Goal: Task Accomplishment & Management: Manage account settings

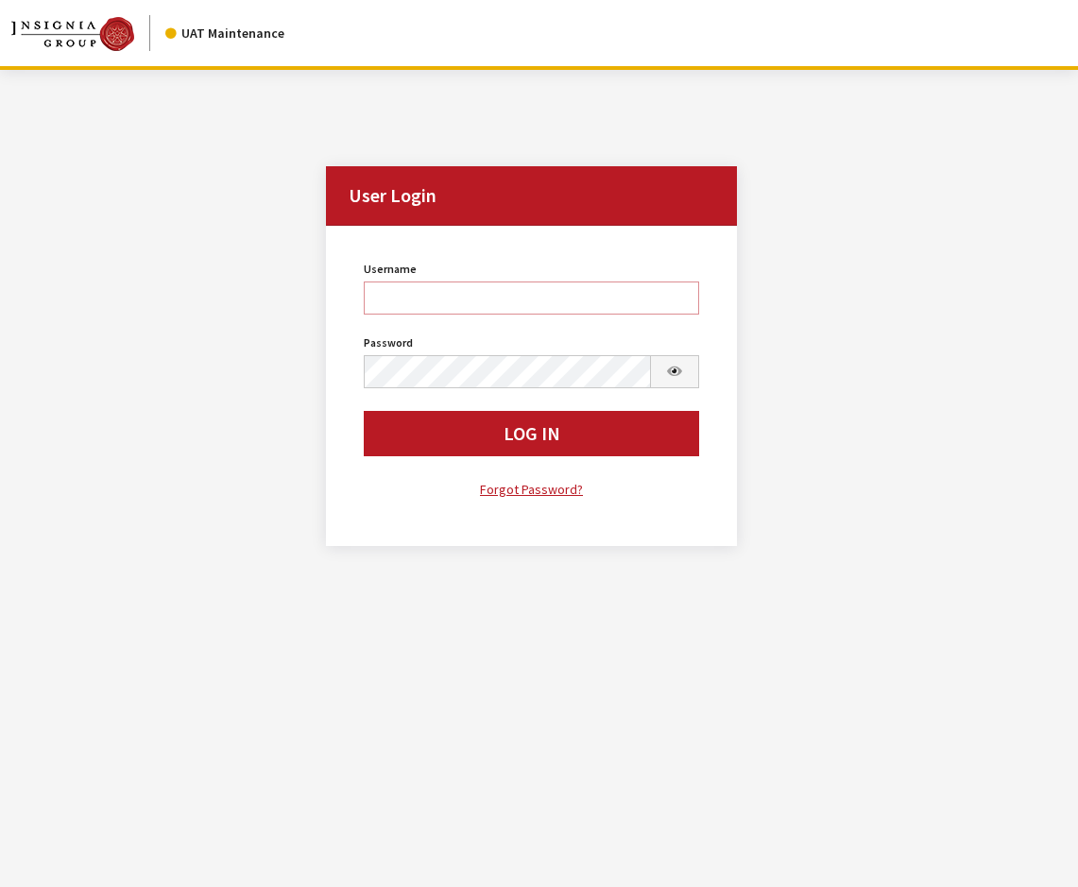
click at [488, 301] on input "Username" at bounding box center [531, 298] width 335 height 33
type input "jkrause"
click at [364, 411] on button "Log In" at bounding box center [531, 433] width 335 height 45
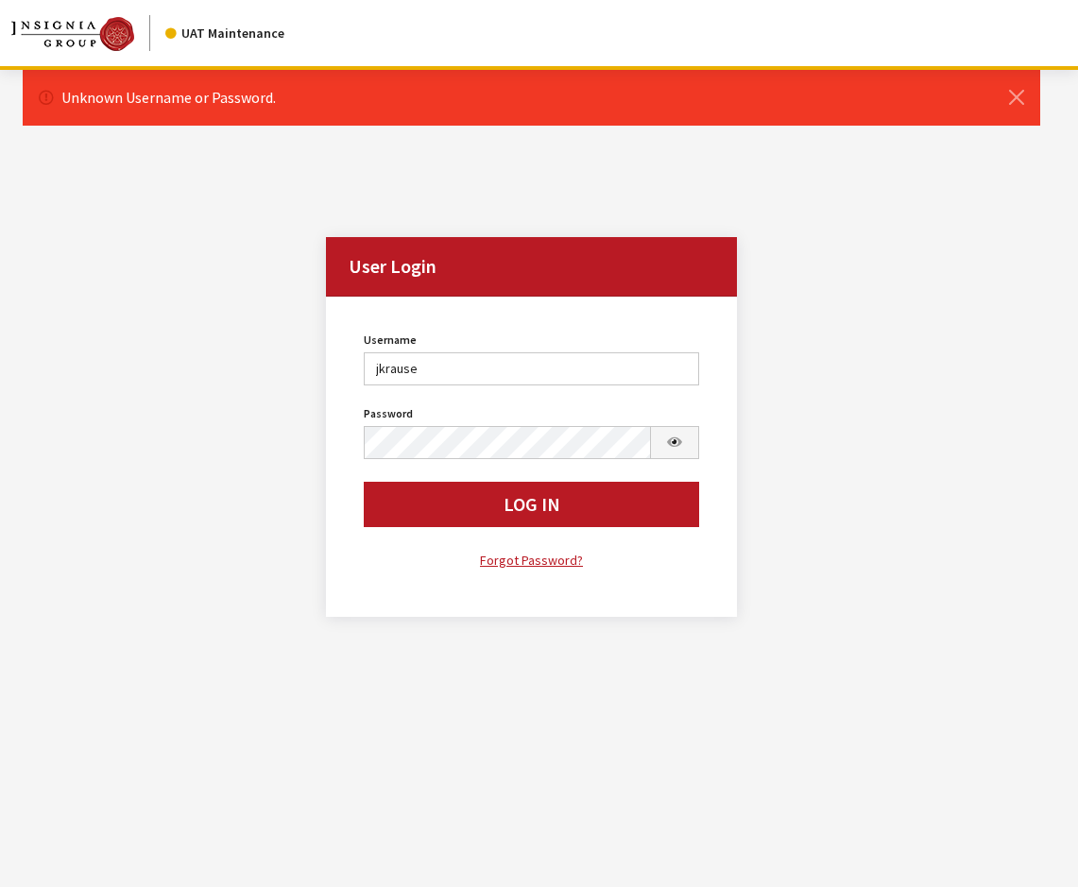
click at [482, 424] on div "Password Password is required." at bounding box center [531, 430] width 335 height 59
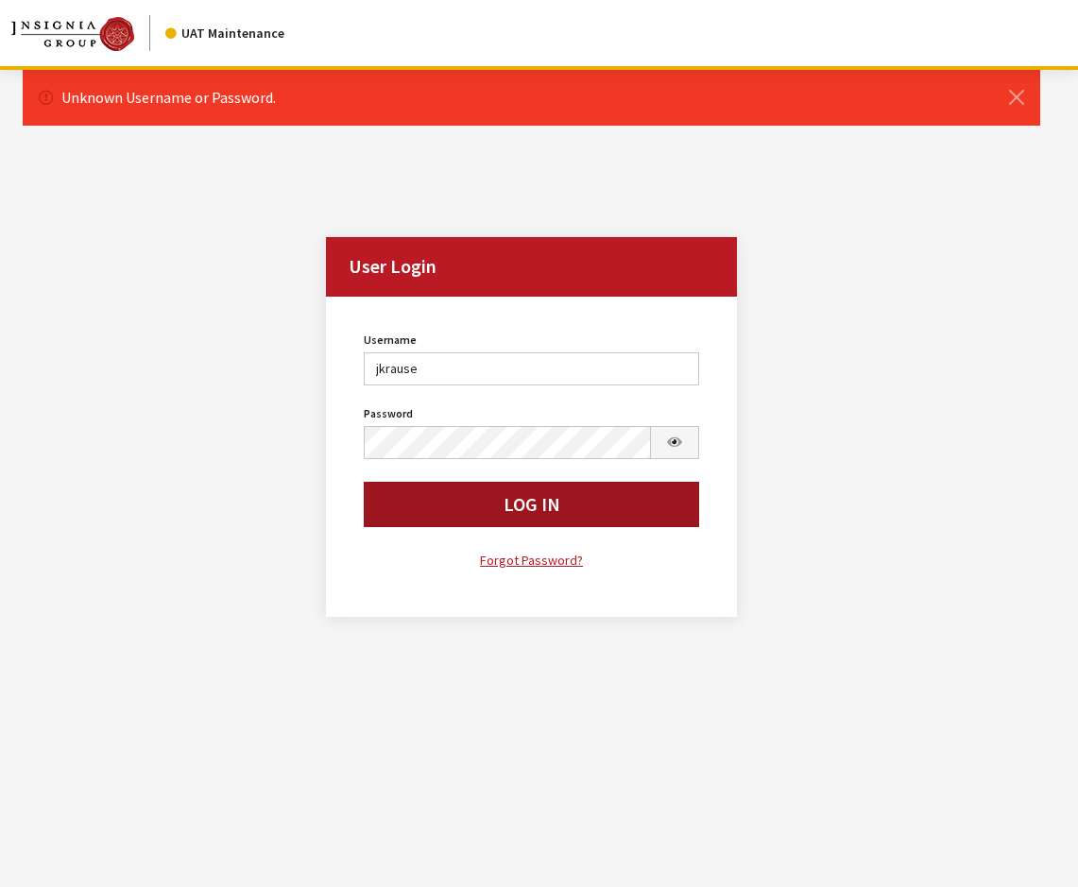
click at [485, 511] on button "Log In" at bounding box center [531, 504] width 335 height 45
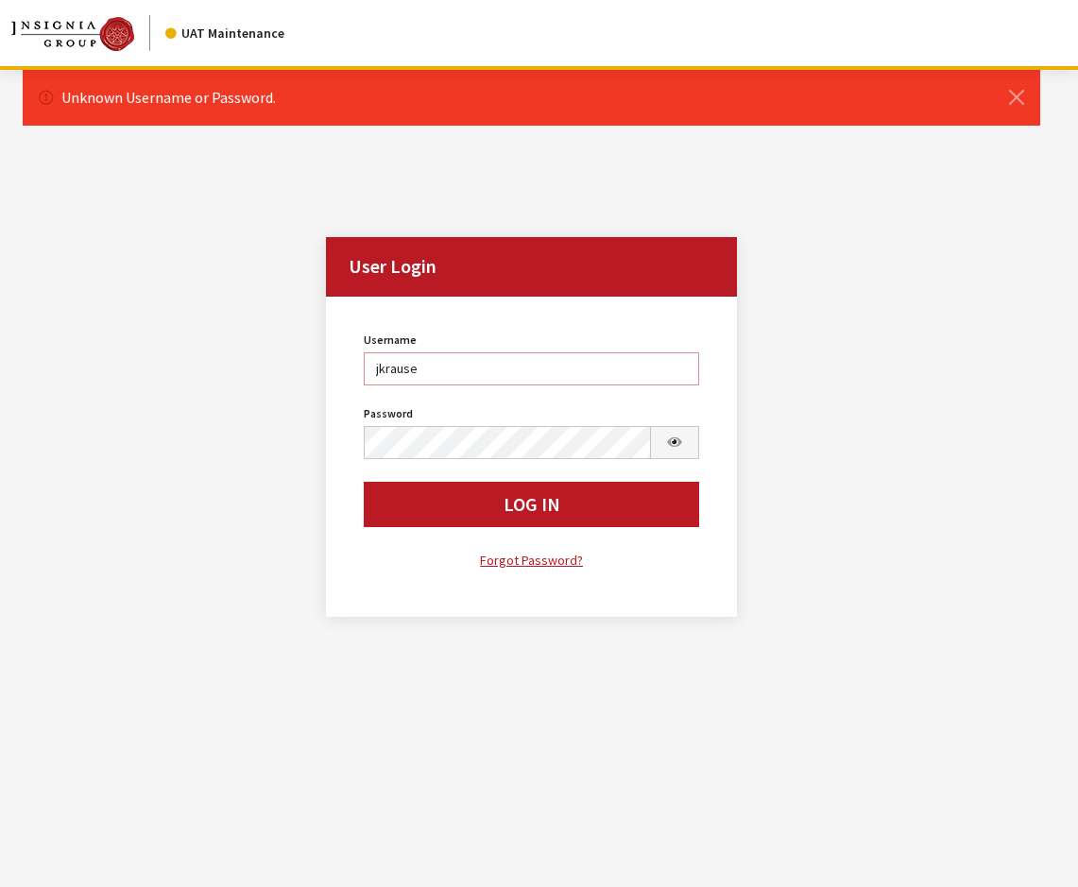
click at [472, 368] on input "jkrause" at bounding box center [531, 368] width 335 height 33
type input "jkrause@insigniagroup.com"
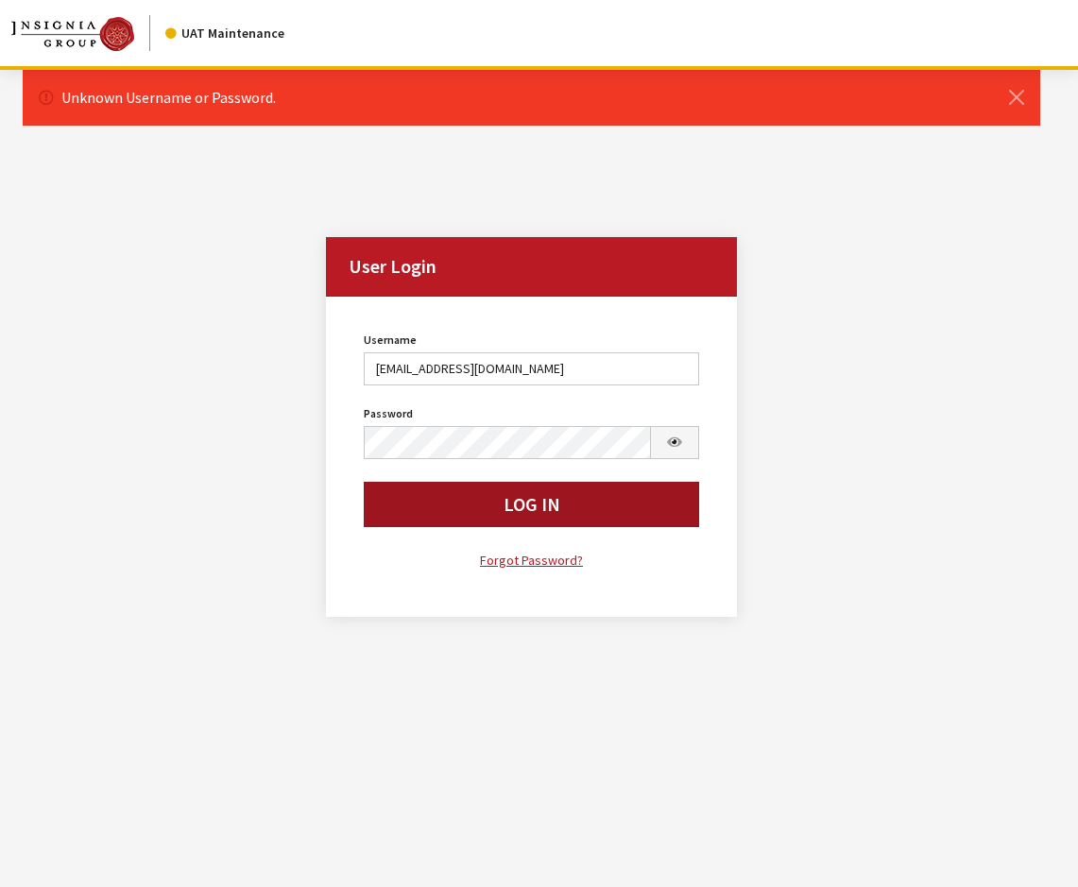
click at [450, 504] on button "Log In" at bounding box center [531, 504] width 335 height 45
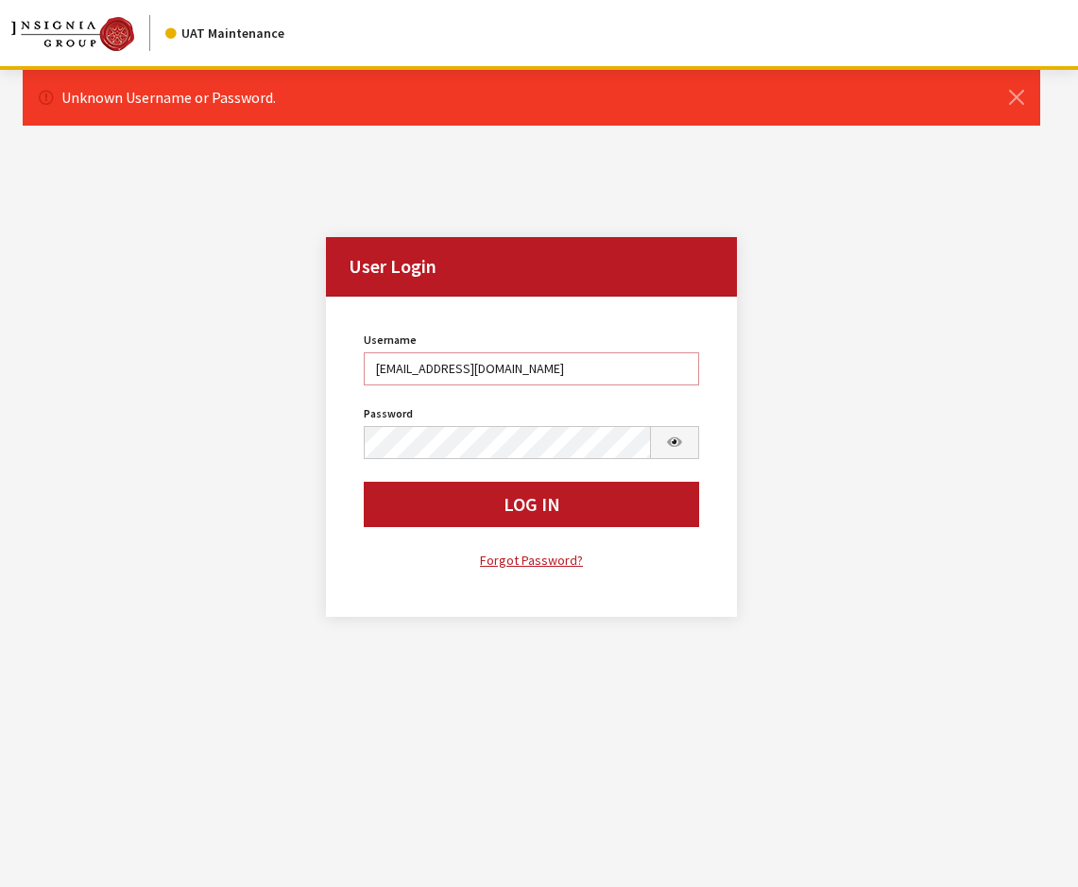
drag, startPoint x: 543, startPoint y: 370, endPoint x: 379, endPoint y: 377, distance: 164.6
click at [379, 377] on input "jkrause@insigniagroup.com" at bounding box center [531, 368] width 335 height 33
click at [528, 369] on input "jkrause@insigniagroup.com" at bounding box center [531, 368] width 335 height 33
drag, startPoint x: 555, startPoint y: 362, endPoint x: 354, endPoint y: 373, distance: 200.7
click at [354, 373] on div "Username jkrause@insigniagroup.com Username is required. Password Password is r…" at bounding box center [531, 449] width 358 height 245
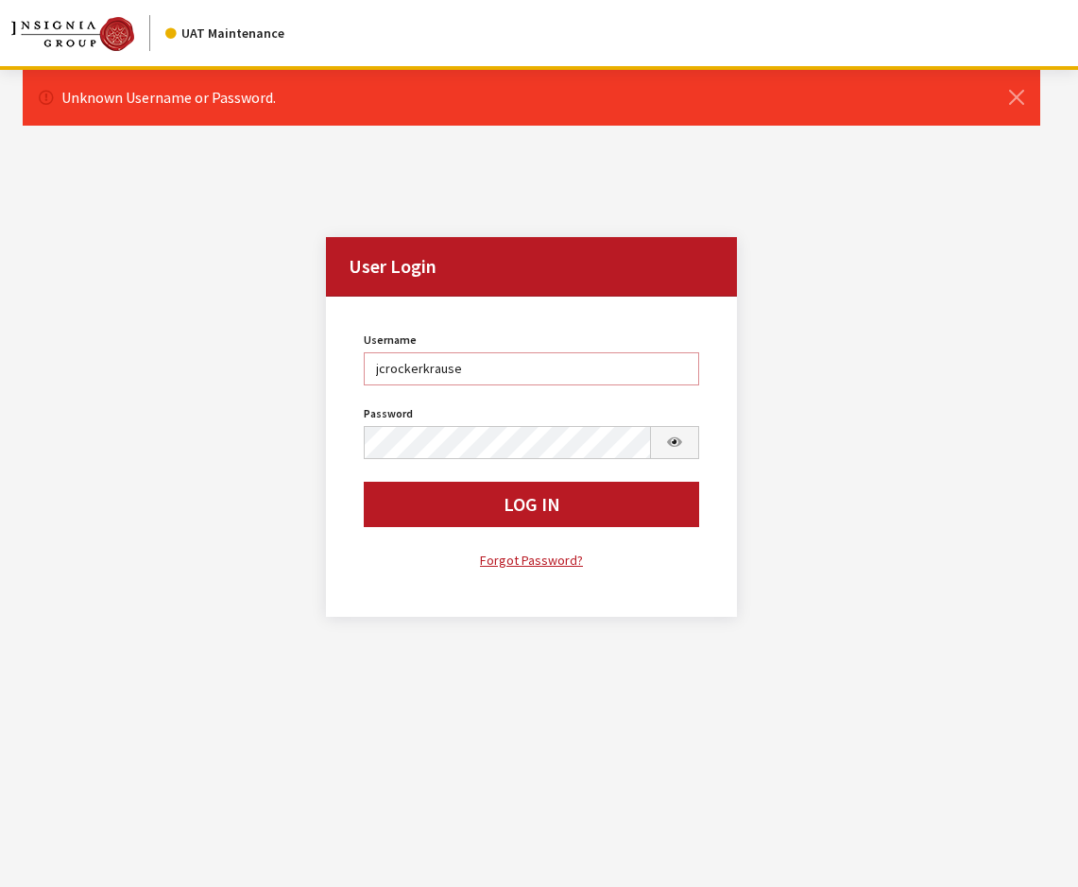
type input "jcrockerkrause"
click at [337, 445] on div "Username jcrockerkrause Username is required. Password Password is required. Lo…" at bounding box center [531, 457] width 411 height 320
click at [364, 482] on button "Log In" at bounding box center [531, 504] width 335 height 45
click at [419, 369] on input "jcrockerkrause" at bounding box center [531, 368] width 335 height 33
click at [386, 368] on input "jckrause" at bounding box center [531, 368] width 335 height 33
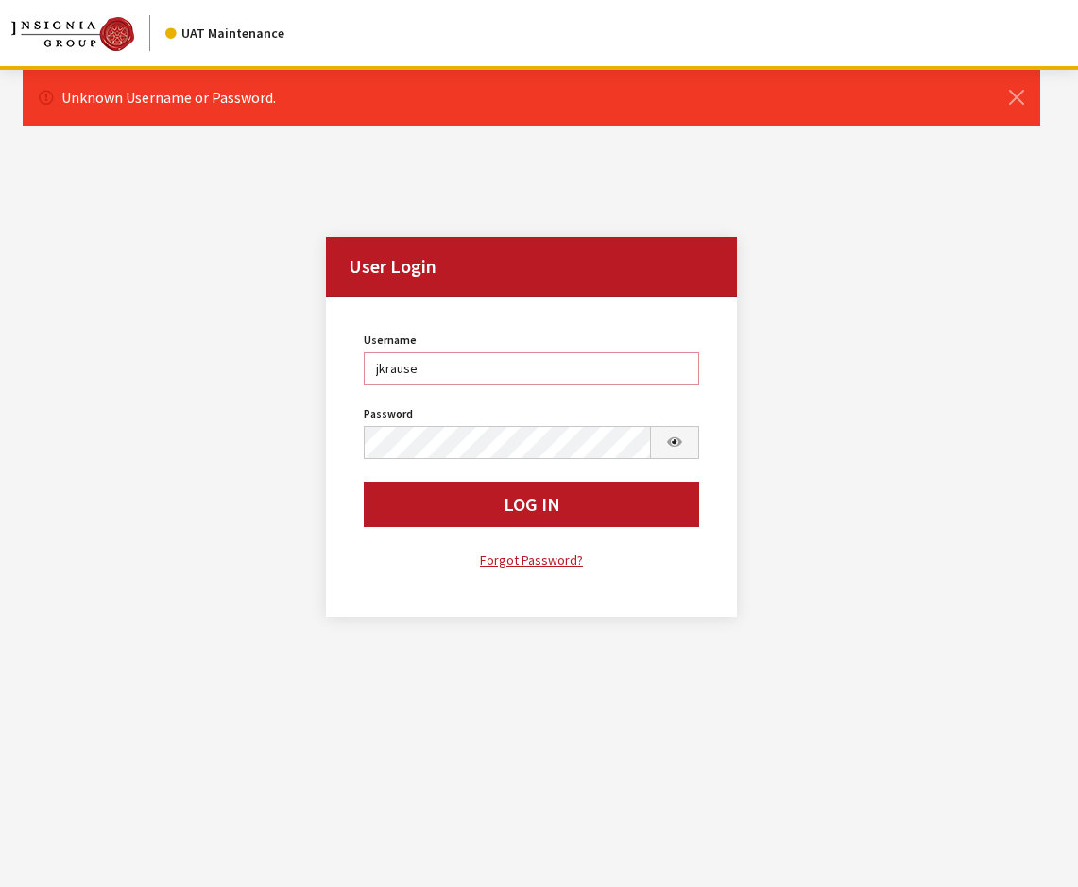
type input "jkrause"
click at [364, 482] on button "Log In" at bounding box center [531, 504] width 335 height 45
